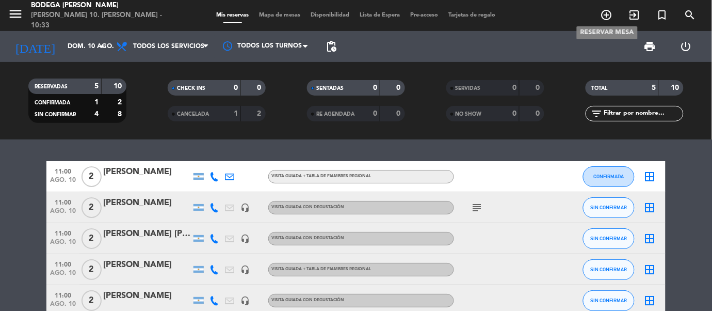
click at [601, 13] on icon "add_circle_outline" at bounding box center [607, 15] width 12 height 12
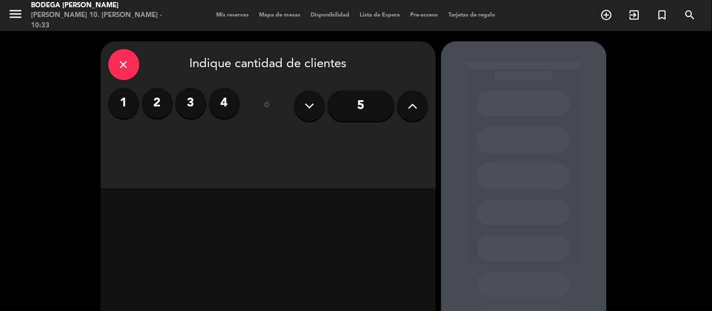
click at [160, 107] on label "2" at bounding box center [157, 103] width 31 height 31
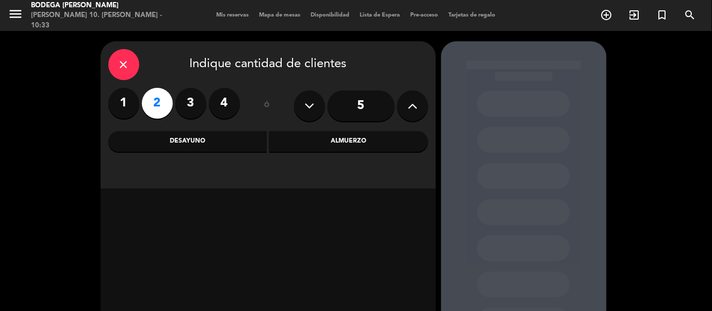
click at [199, 141] on div "Desayuno" at bounding box center [187, 141] width 159 height 21
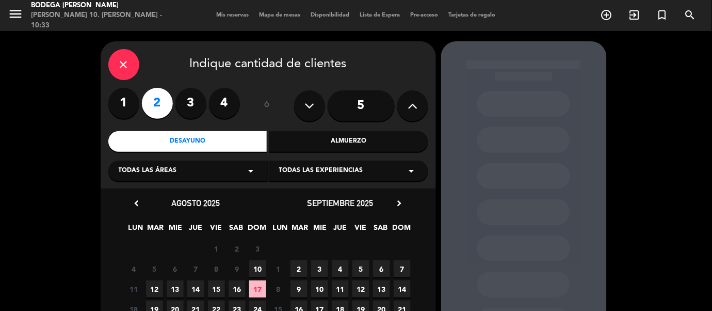
click at [256, 264] on span "10" at bounding box center [257, 268] width 17 height 17
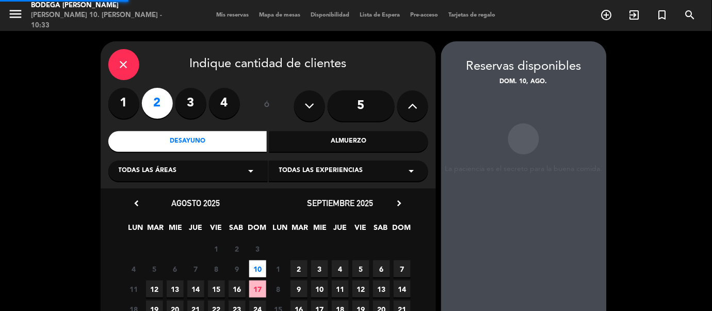
scroll to position [41, 0]
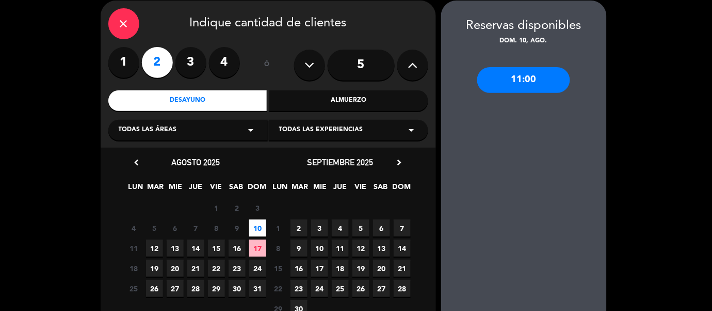
click at [544, 87] on div "11:00" at bounding box center [523, 80] width 93 height 26
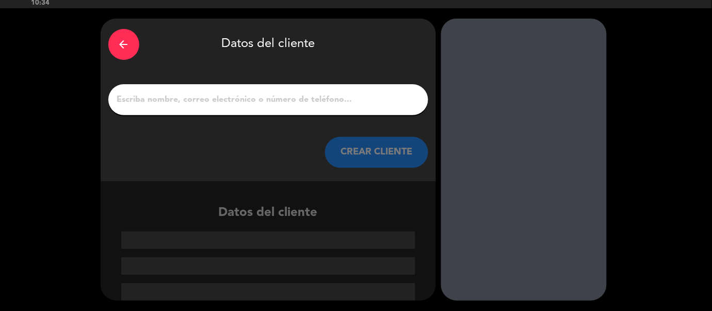
click at [276, 93] on input "1" at bounding box center [268, 99] width 304 height 14
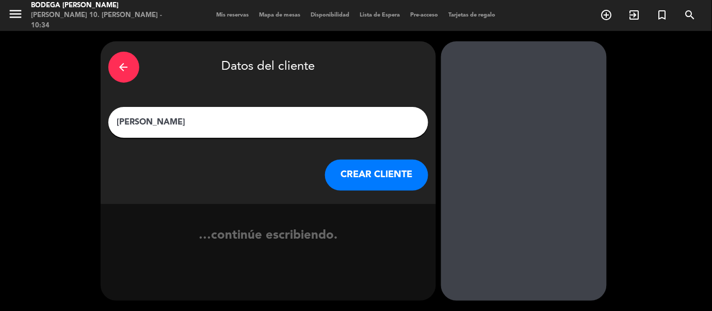
type input "[PERSON_NAME]"
click at [410, 172] on button "CREAR CLIENTE" at bounding box center [376, 174] width 103 height 31
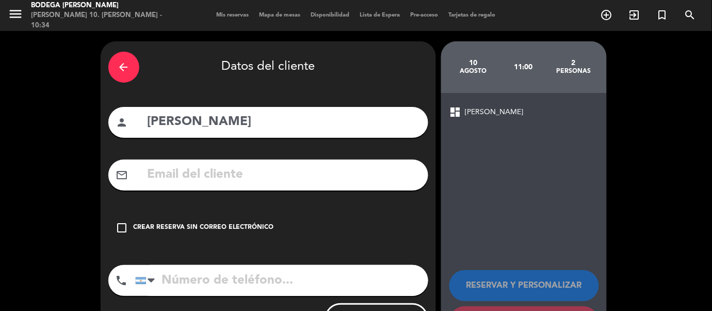
click at [127, 223] on icon "check_box_outline_blank" at bounding box center [122, 227] width 12 height 12
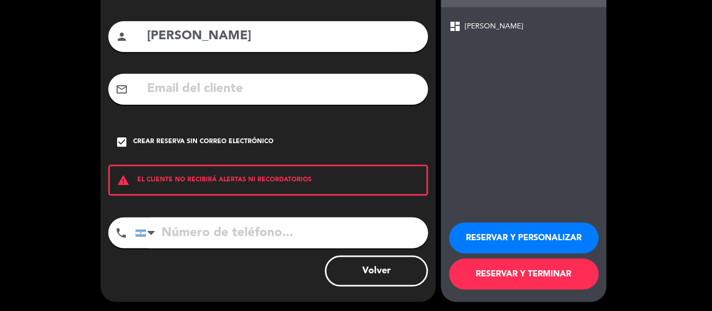
scroll to position [87, 0]
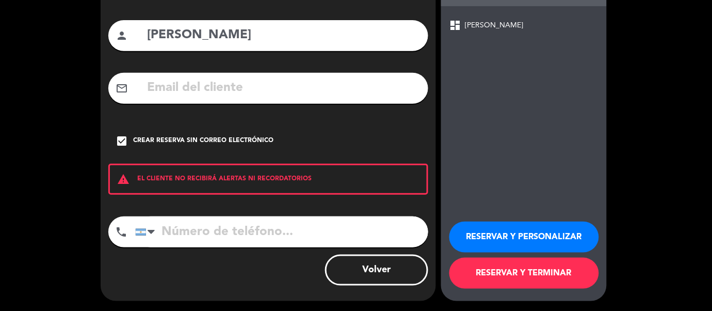
click at [204, 226] on input "tel" at bounding box center [281, 231] width 293 height 31
type input "3455496168"
click at [464, 235] on button "RESERVAR Y PERSONALIZAR" at bounding box center [524, 236] width 150 height 31
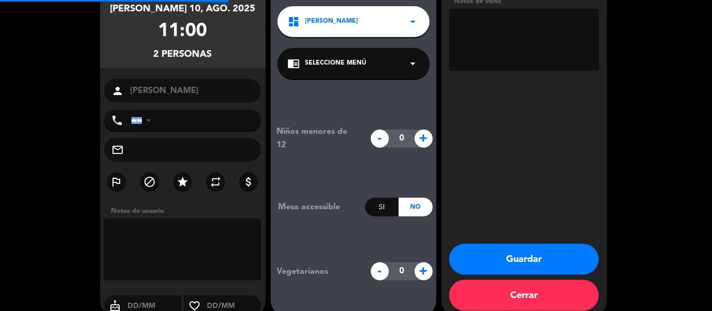
type input "[PHONE_NUMBER]"
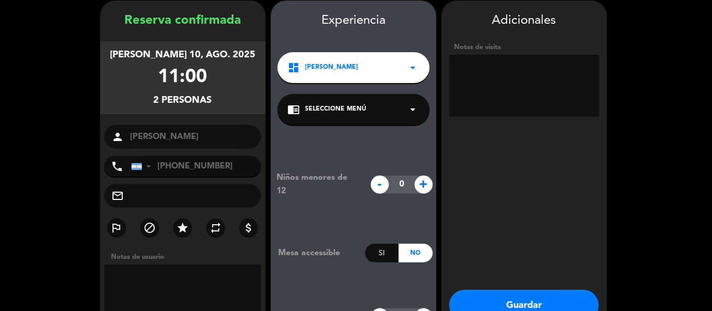
click at [369, 114] on div "chrome_reader_mode Seleccione Menú arrow_drop_down" at bounding box center [354, 109] width 152 height 31
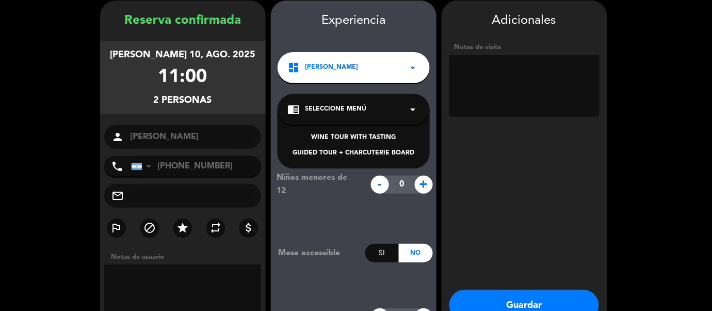
click at [371, 137] on div "WINE TOUR WITH TASTING" at bounding box center [354, 138] width 132 height 10
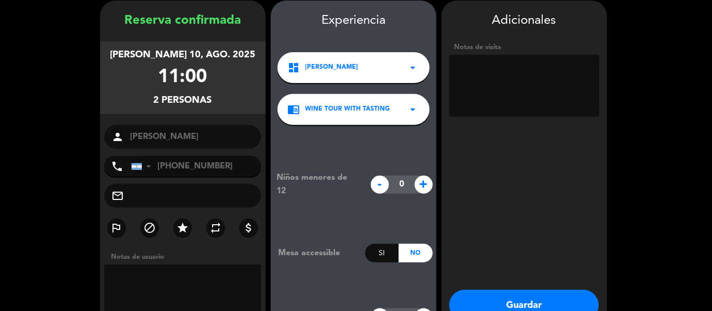
click at [487, 293] on button "Guardar" at bounding box center [524, 304] width 150 height 31
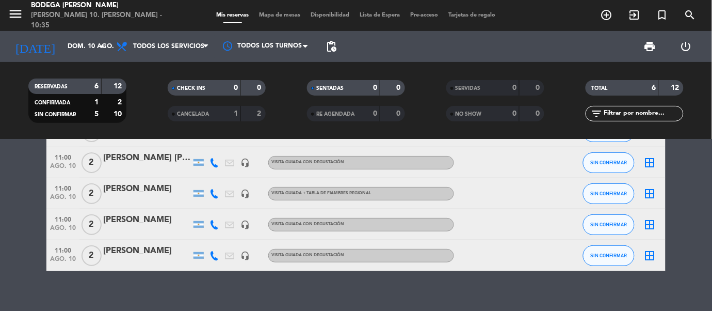
scroll to position [87, 0]
